Goal: Check status: Check status

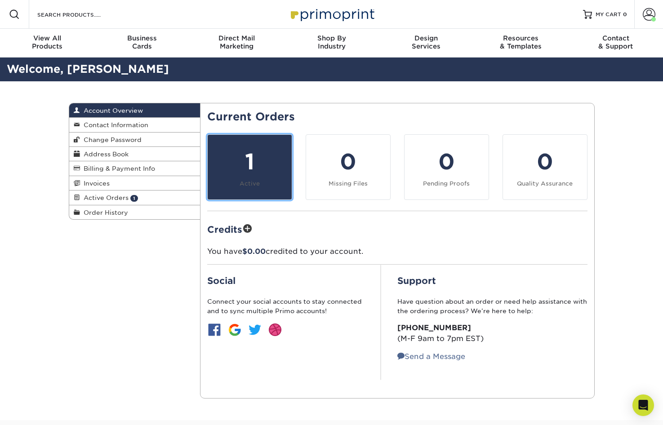
click at [251, 159] on div "1" at bounding box center [249, 162] width 73 height 32
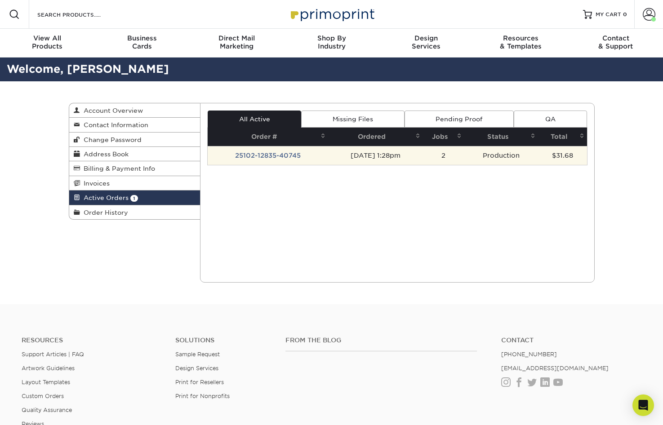
click at [267, 155] on td "25102-12835-40745" at bounding box center [268, 155] width 120 height 19
